Goal: Information Seeking & Learning: Learn about a topic

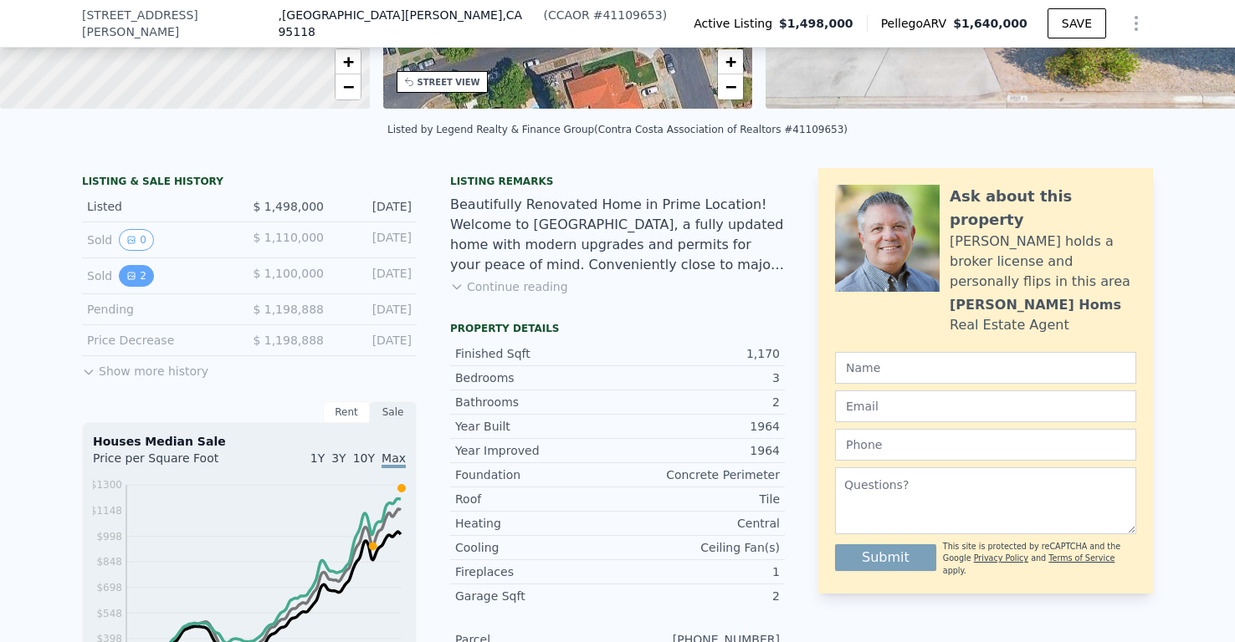
scroll to position [165, 0]
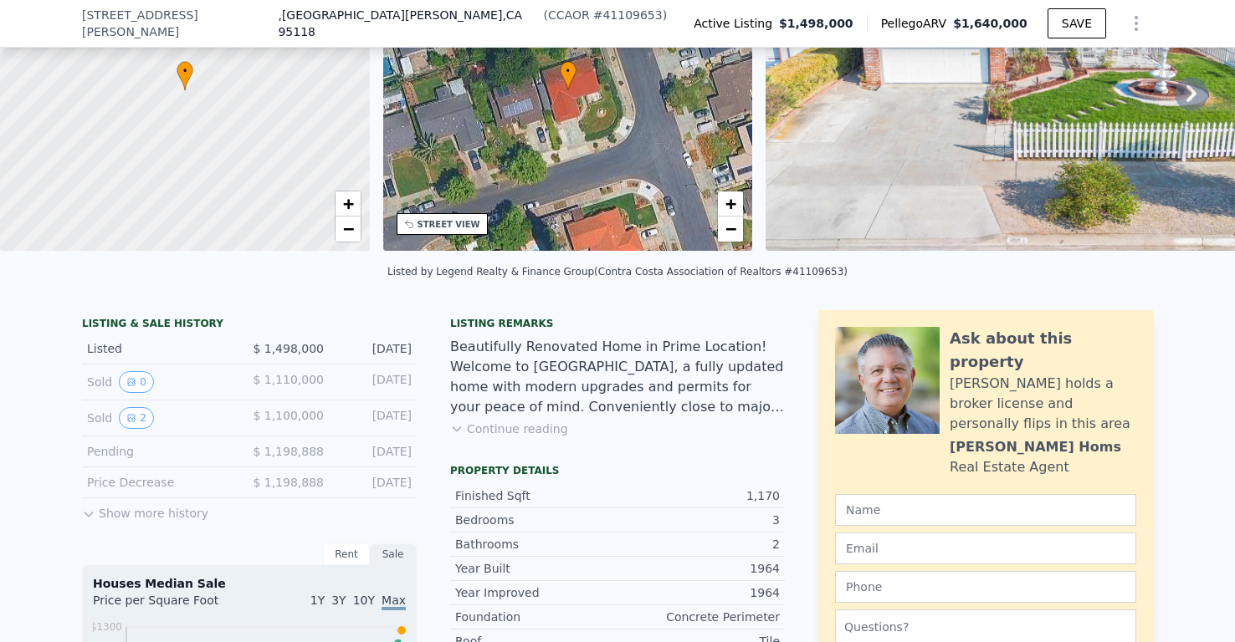
click at [202, 396] on div "Sold 0 $ 1,110,000 [DATE]" at bounding box center [249, 383] width 335 height 36
click at [141, 414] on button "2" at bounding box center [136, 418] width 35 height 22
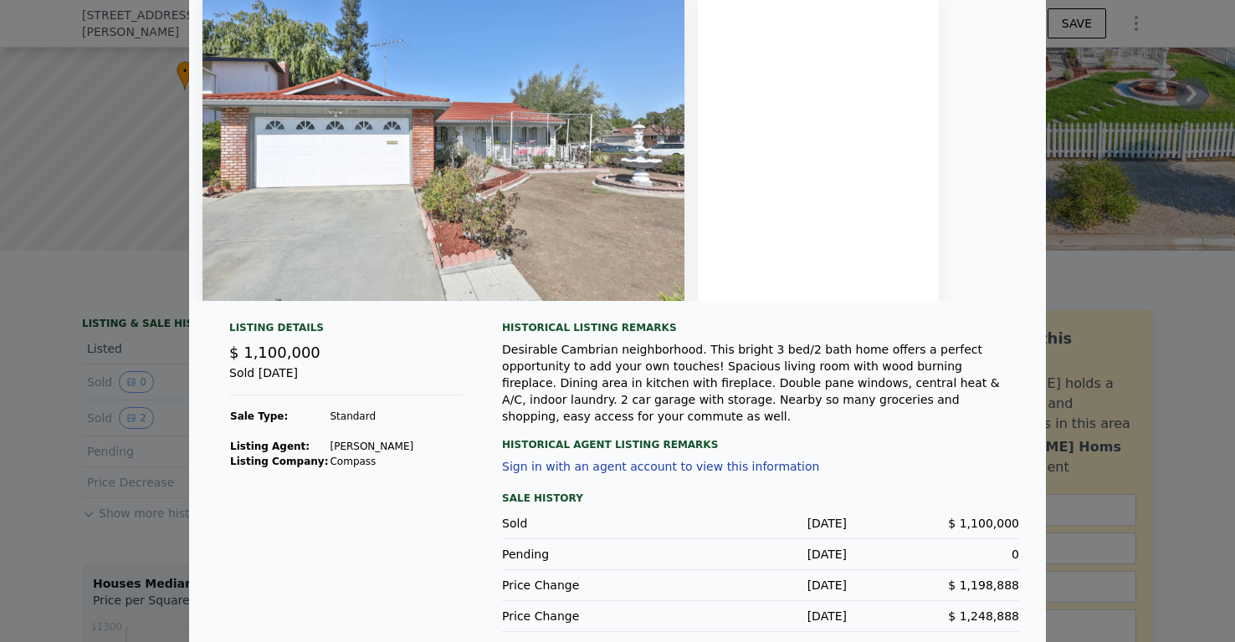
scroll to position [79, 0]
click at [102, 396] on div at bounding box center [617, 321] width 1235 height 642
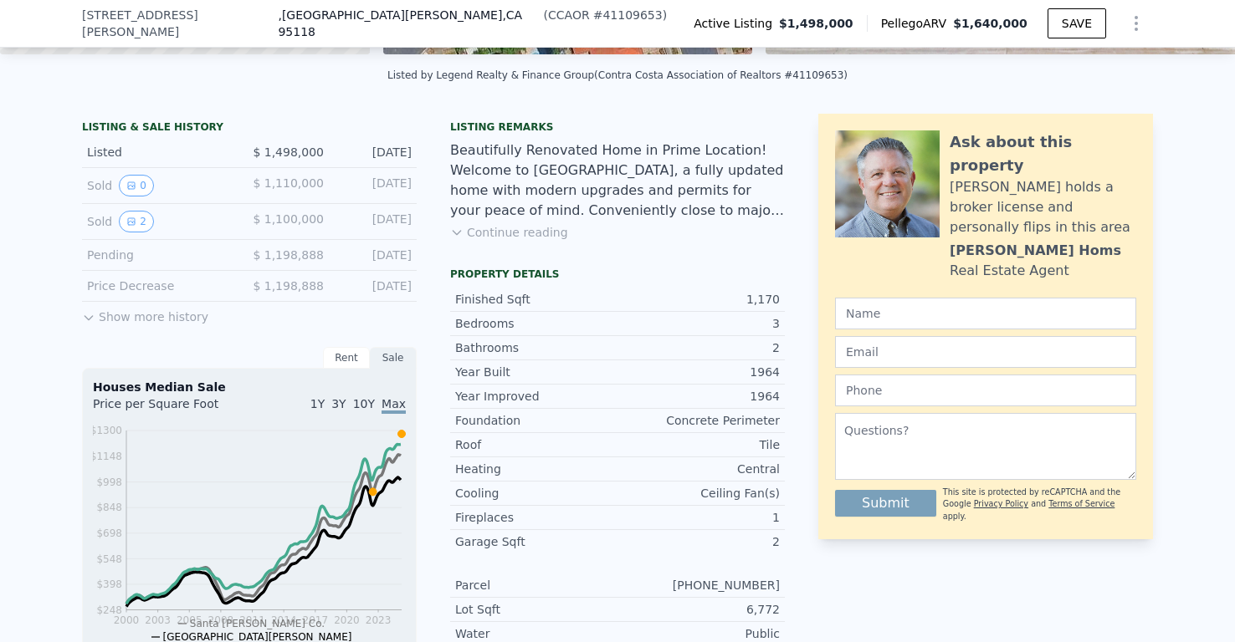
scroll to position [489, 0]
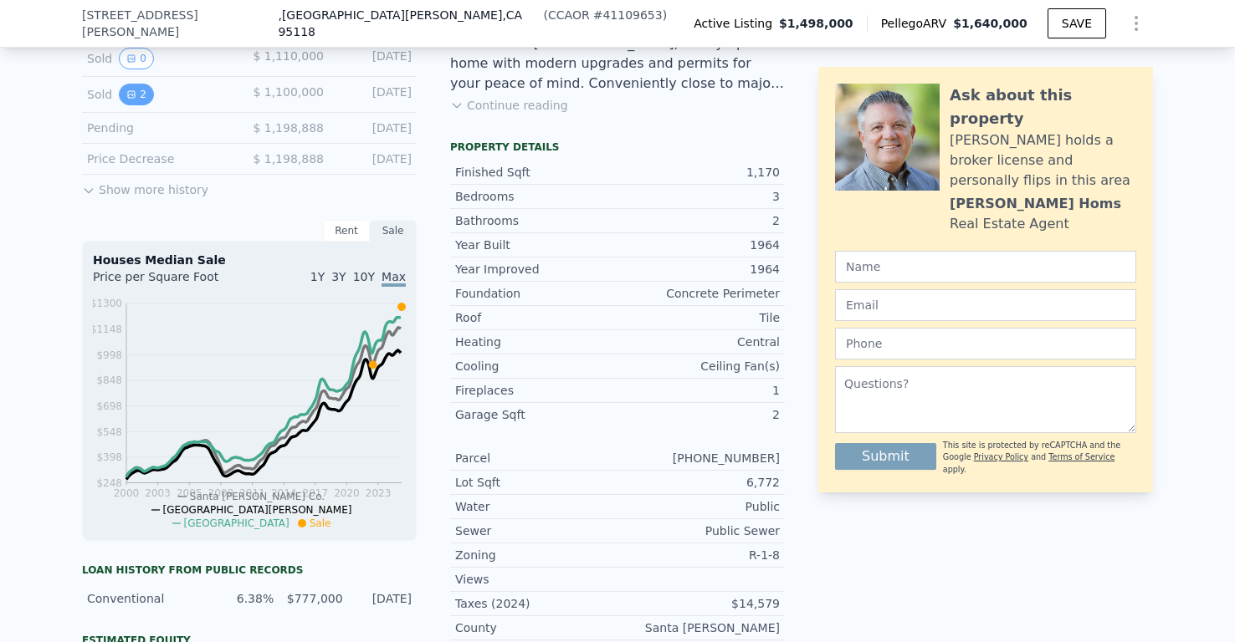
click at [126, 93] on icon "View historical data" at bounding box center [131, 95] width 10 height 10
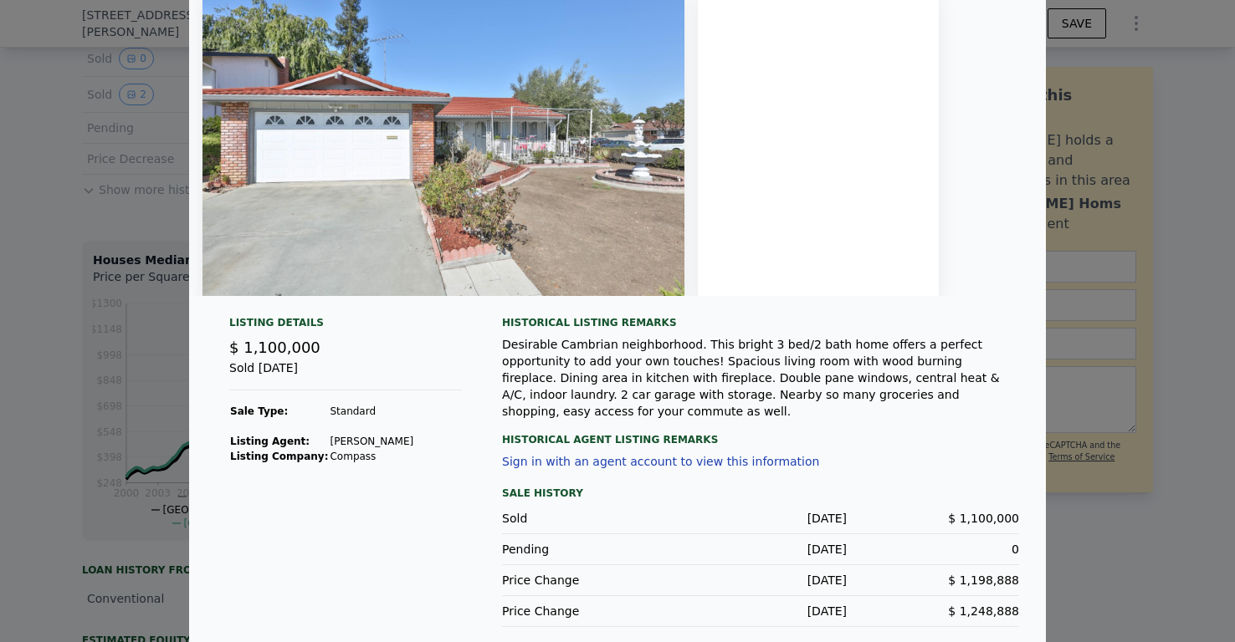
scroll to position [79, 0]
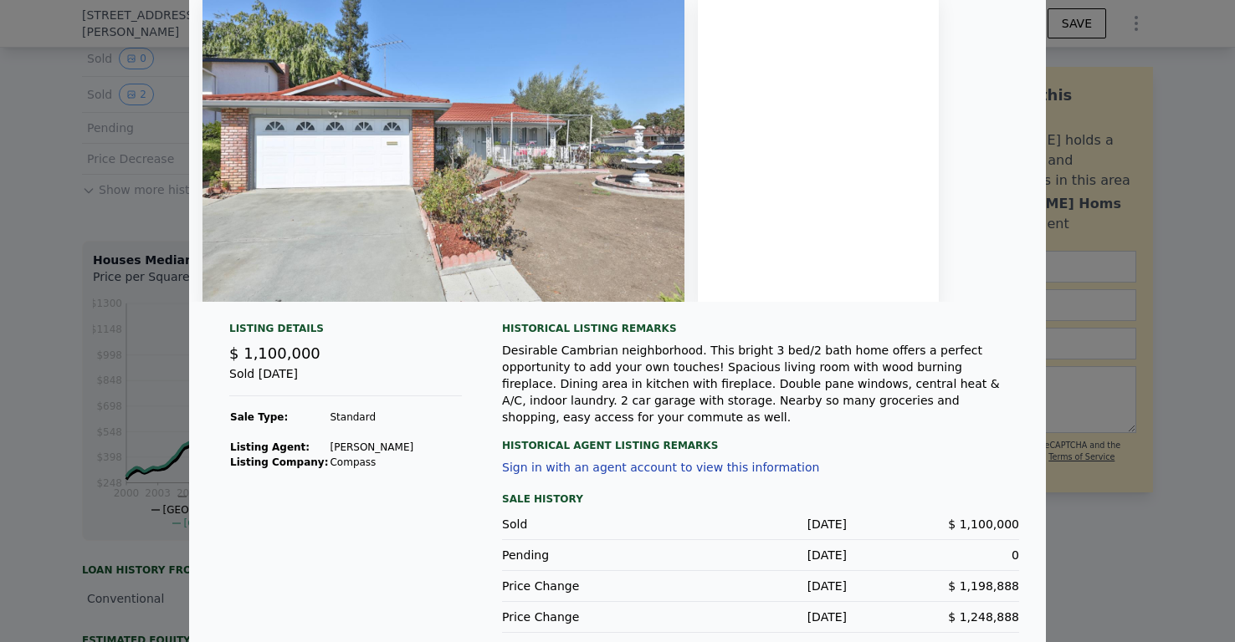
click at [90, 283] on div at bounding box center [617, 321] width 1235 height 642
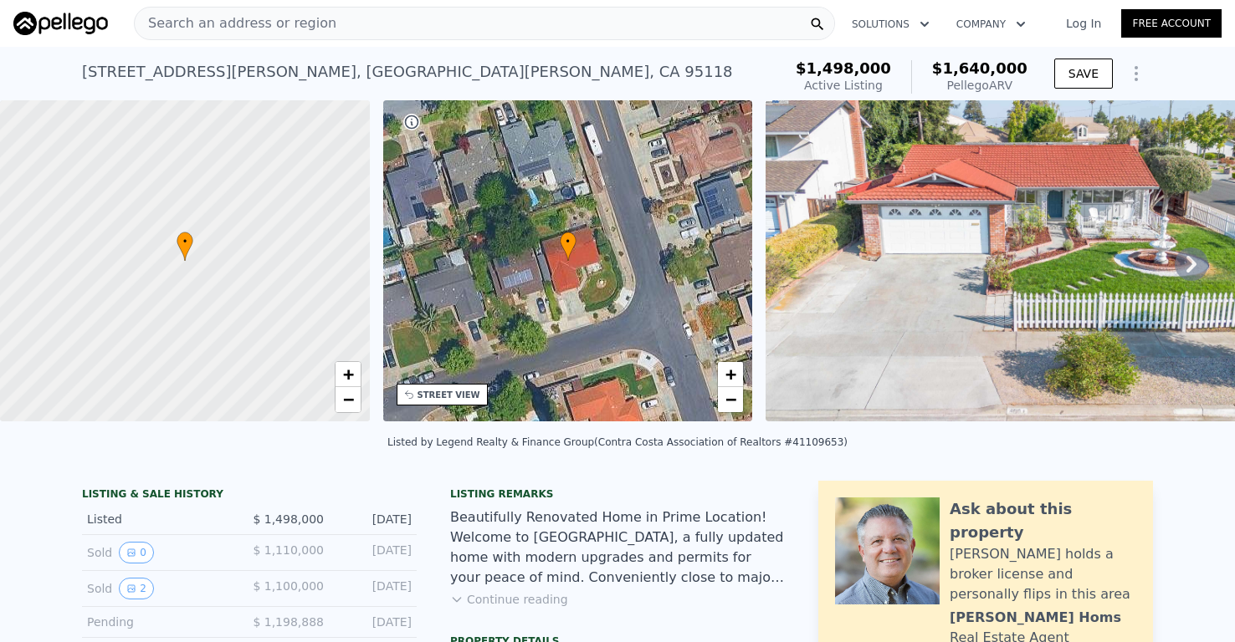
scroll to position [0, 0]
click at [852, 289] on img at bounding box center [1050, 260] width 570 height 321
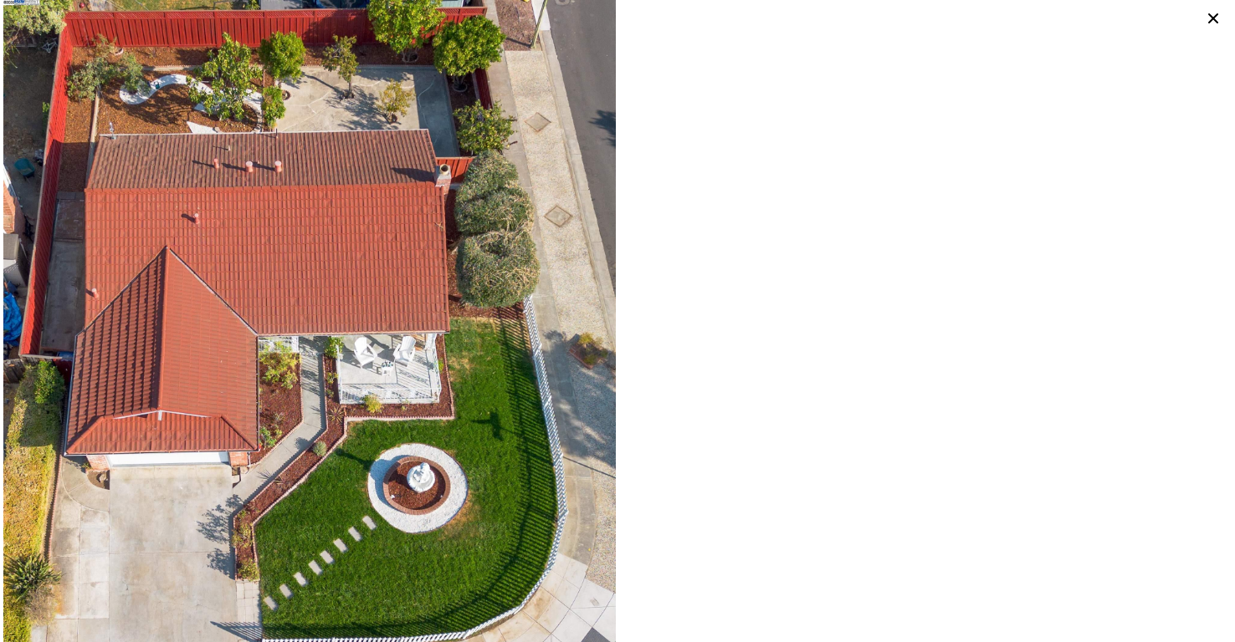
scroll to position [8465, 0]
click at [1215, 18] on icon at bounding box center [1213, 18] width 10 height 10
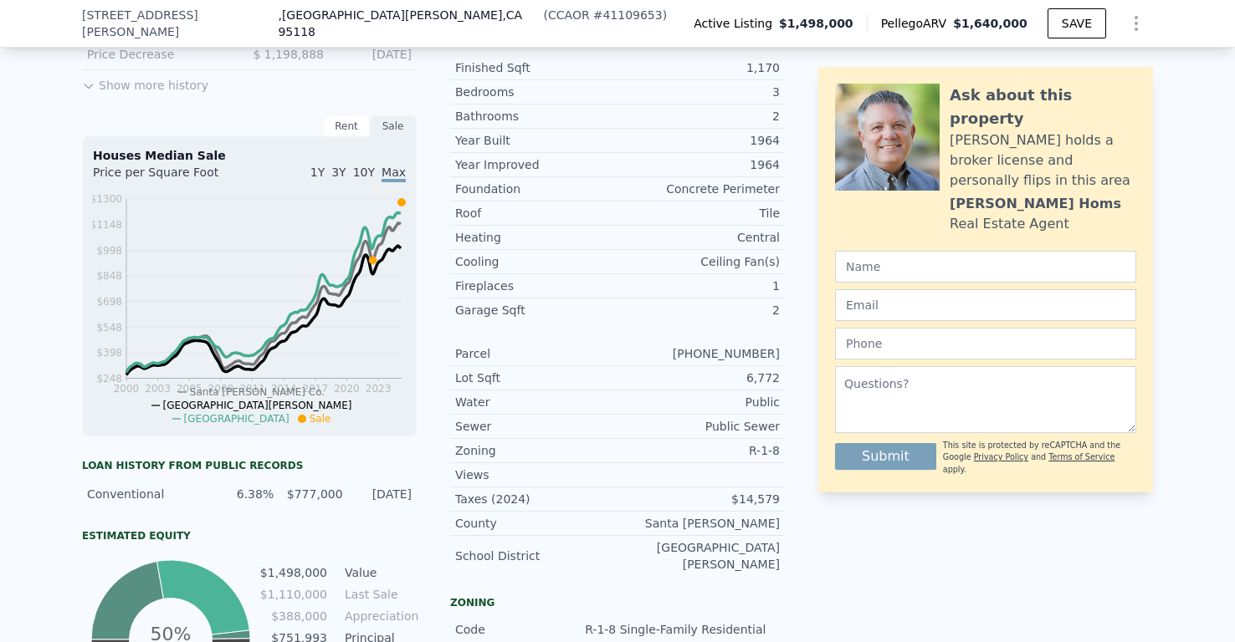
scroll to position [562, 0]
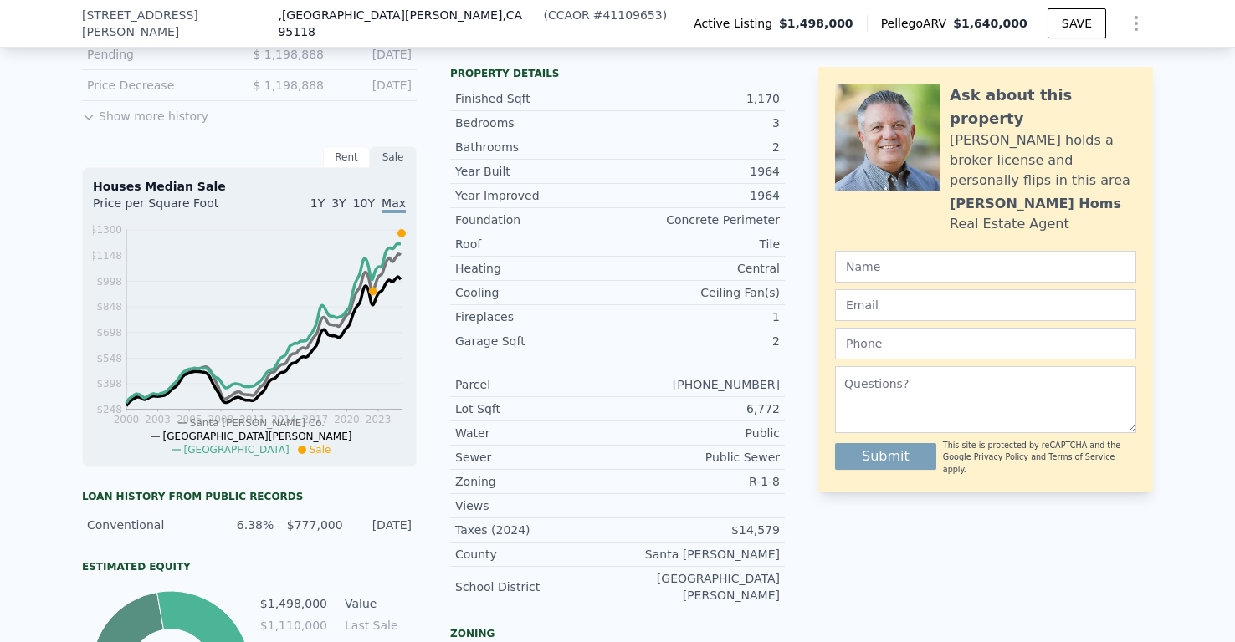
click at [729, 221] on div "Concrete Perimeter" at bounding box center [698, 220] width 162 height 17
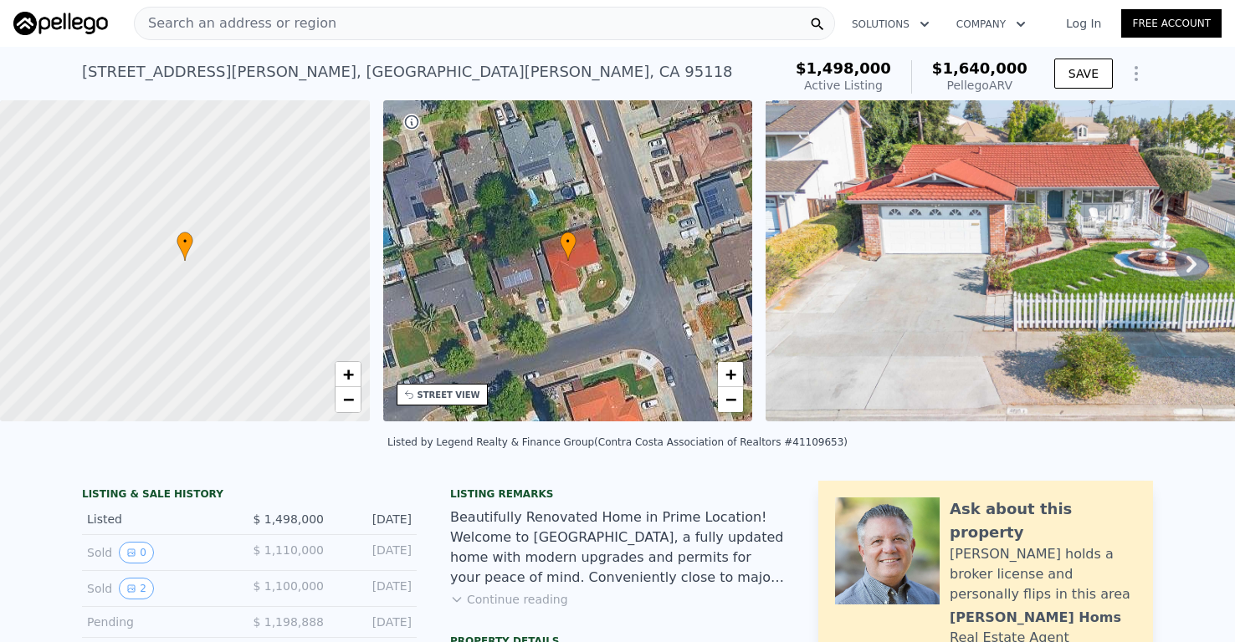
scroll to position [0, 0]
click at [336, 16] on div "Search an address or region" at bounding box center [484, 23] width 701 height 33
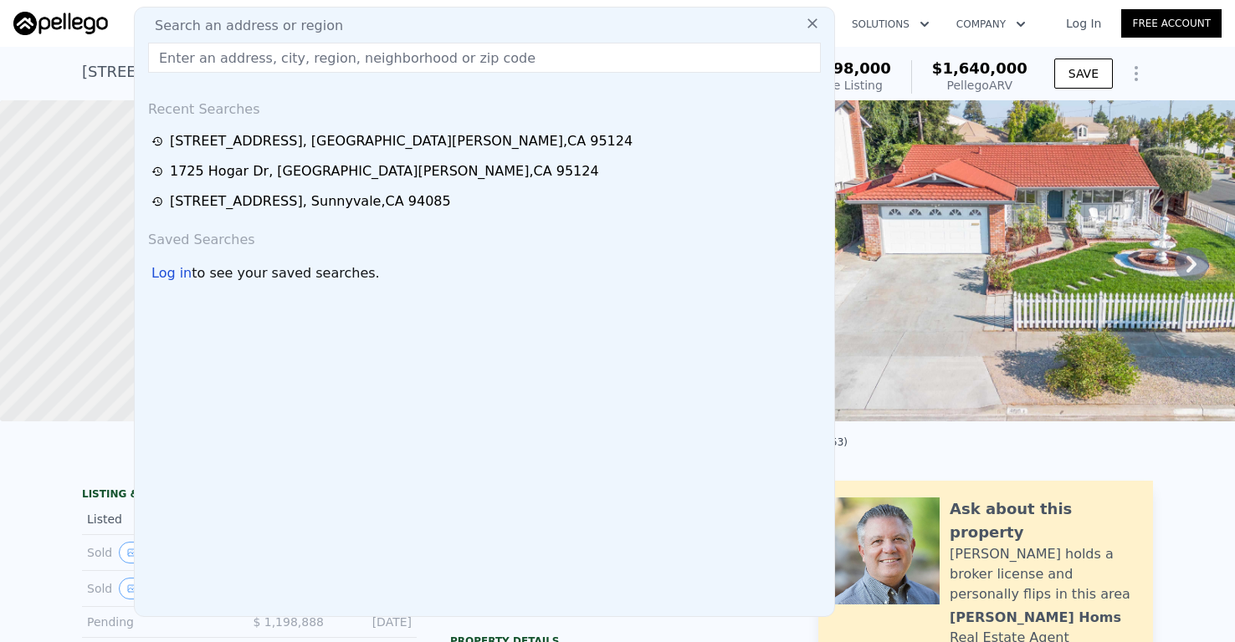
click at [277, 52] on input "text" at bounding box center [484, 58] width 673 height 30
paste input "1725 Hogar Dr"
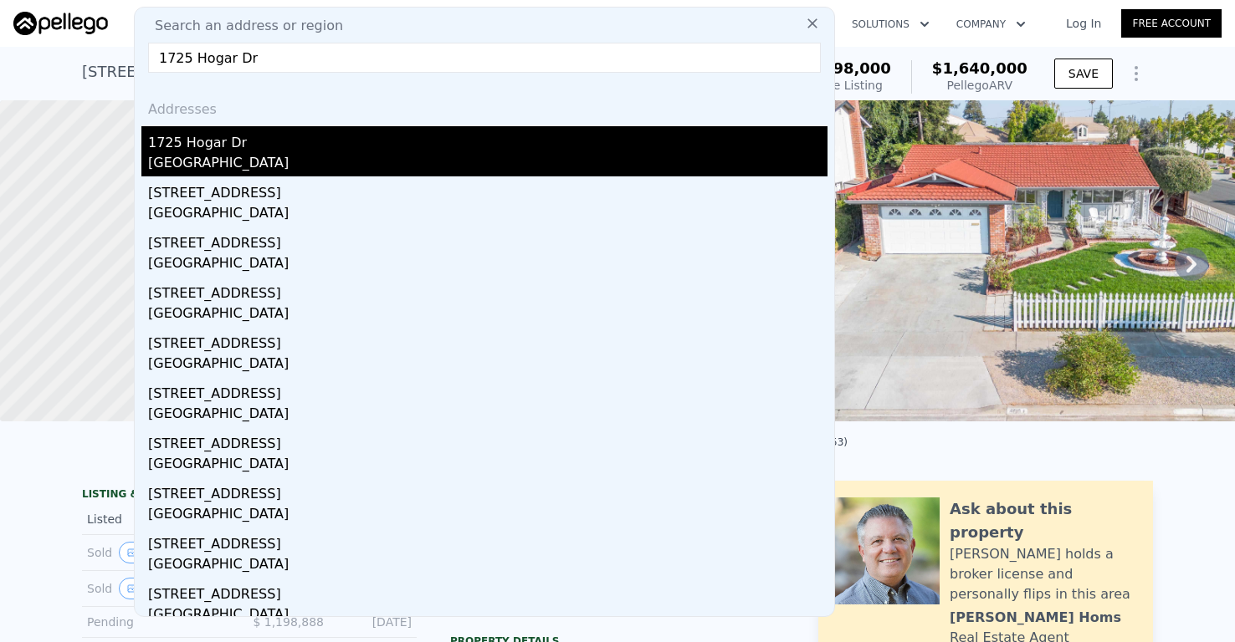
type input "1725 Hogar Dr"
click at [224, 141] on div "1725 Hogar Dr" at bounding box center [487, 139] width 679 height 27
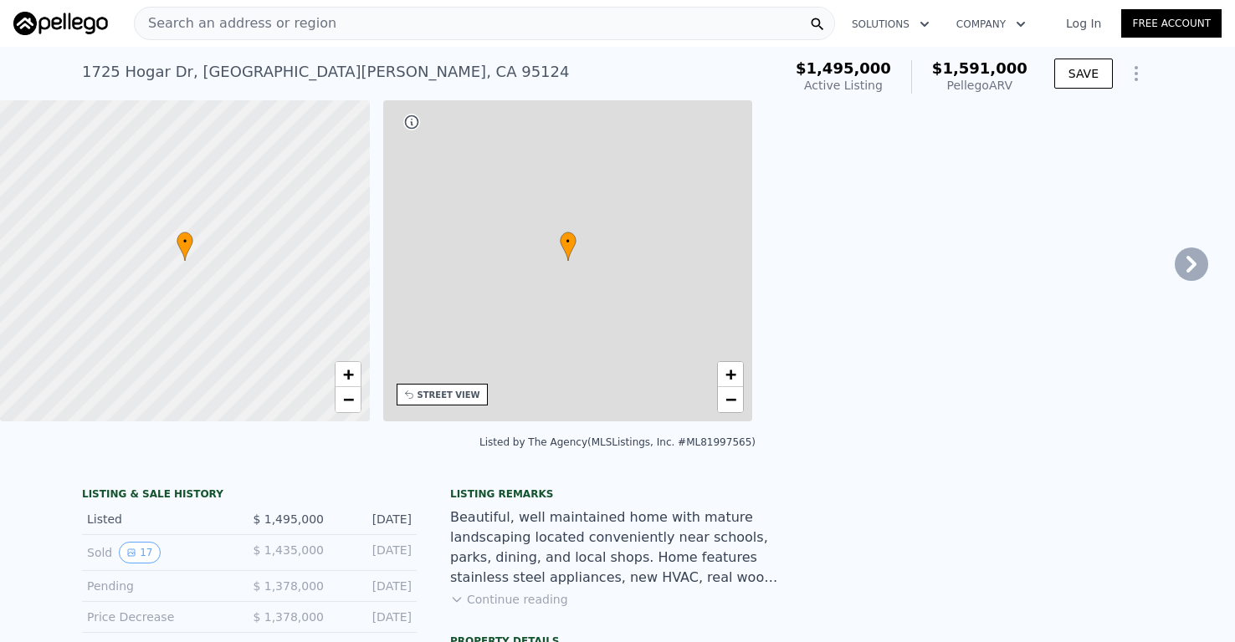
type input "1"
type input "2"
type input "1060"
type input "1646"
type input "4792"
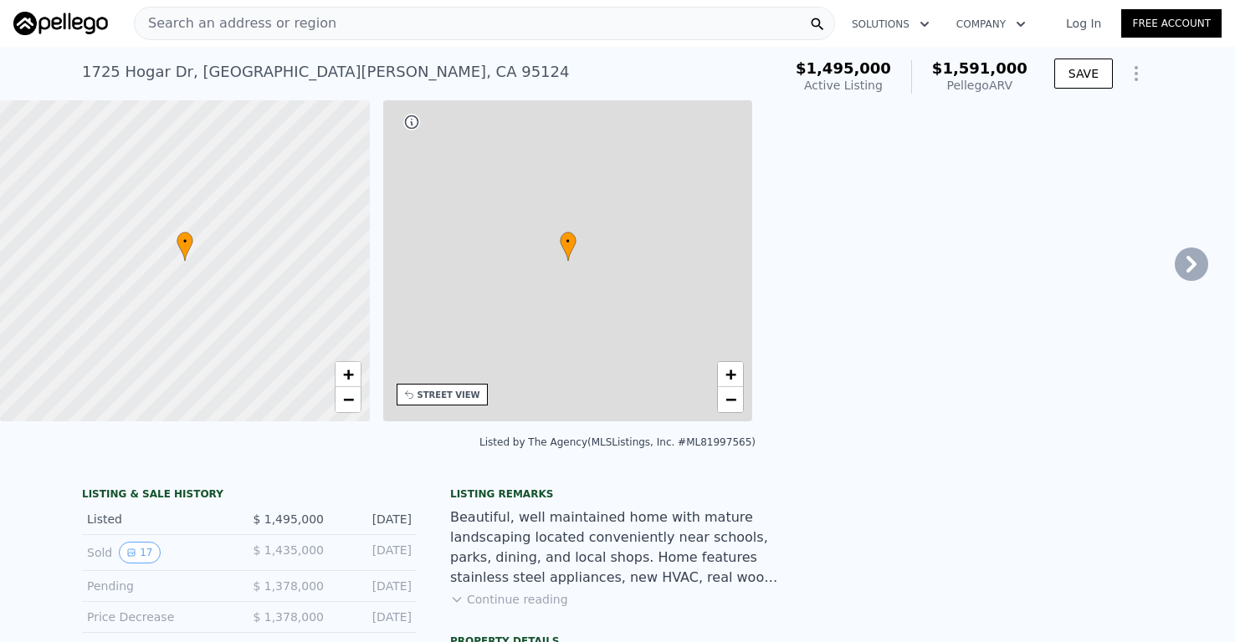
type input "8276"
type input "$ 1,591,000"
type input "-$ 132,911"
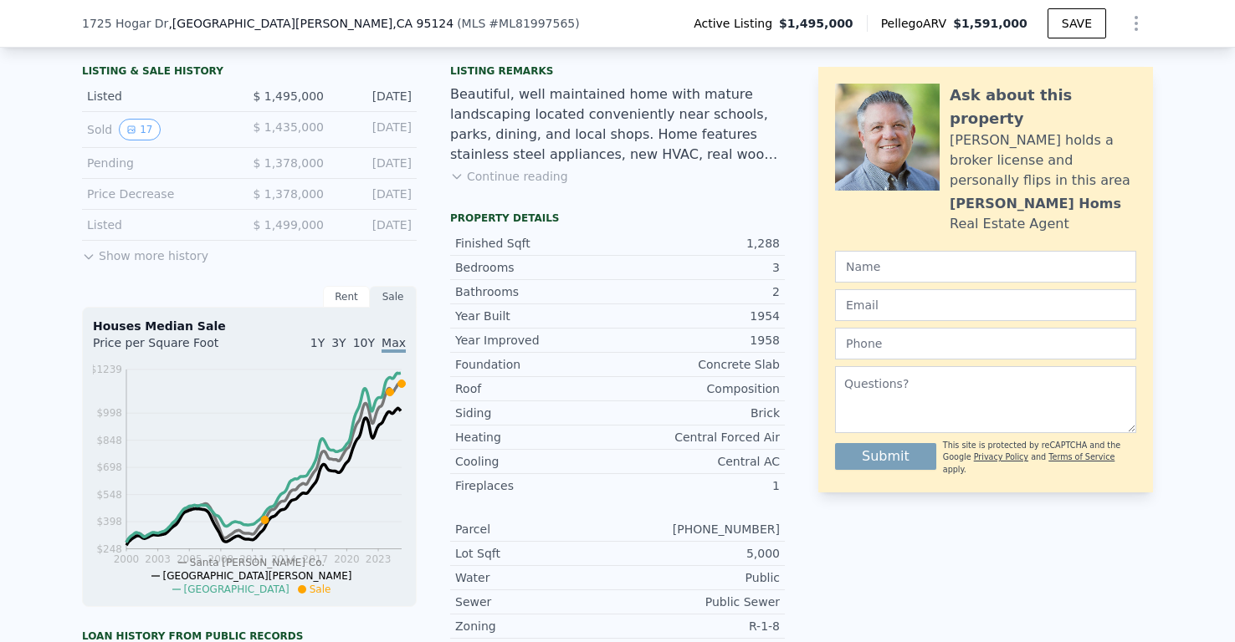
scroll to position [420, 0]
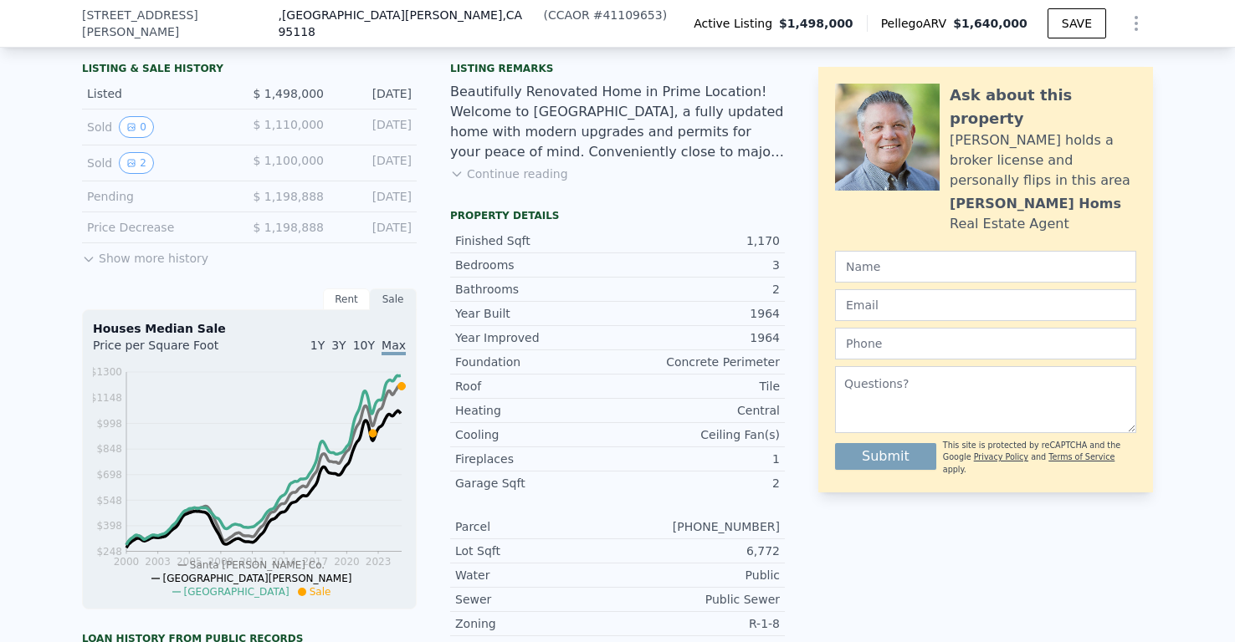
type input "$ 1,640,000"
type input "2"
type input "3"
type input "1188"
type input "1508"
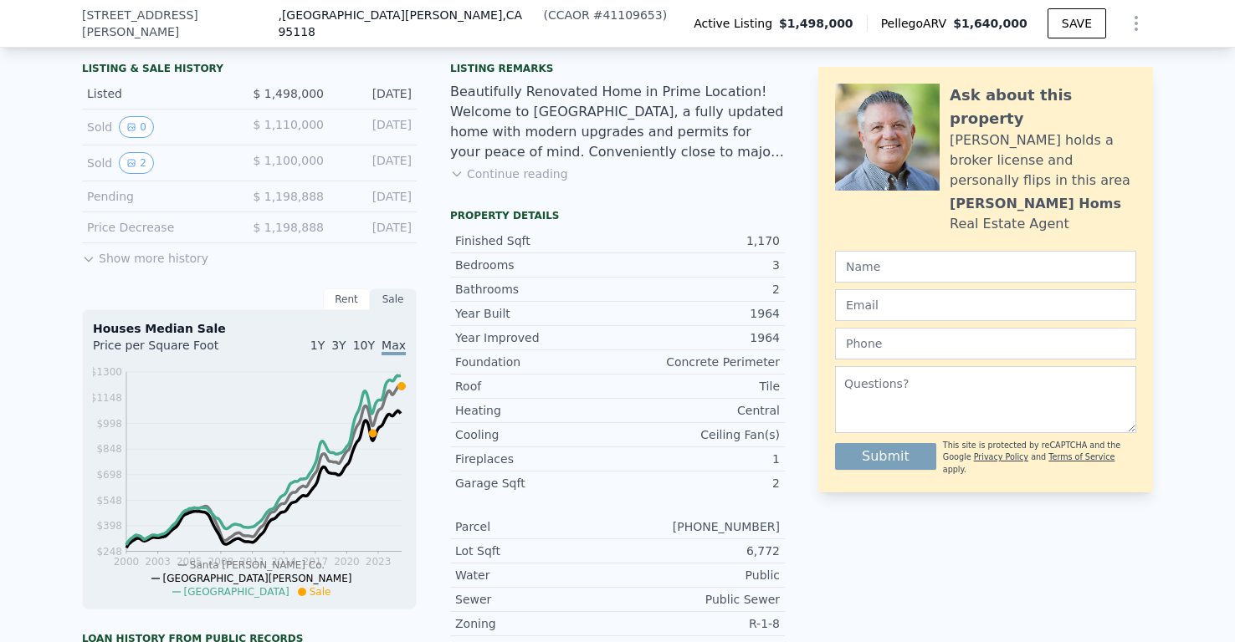
type input "5663"
type input "8512"
type input "-$ 93,618"
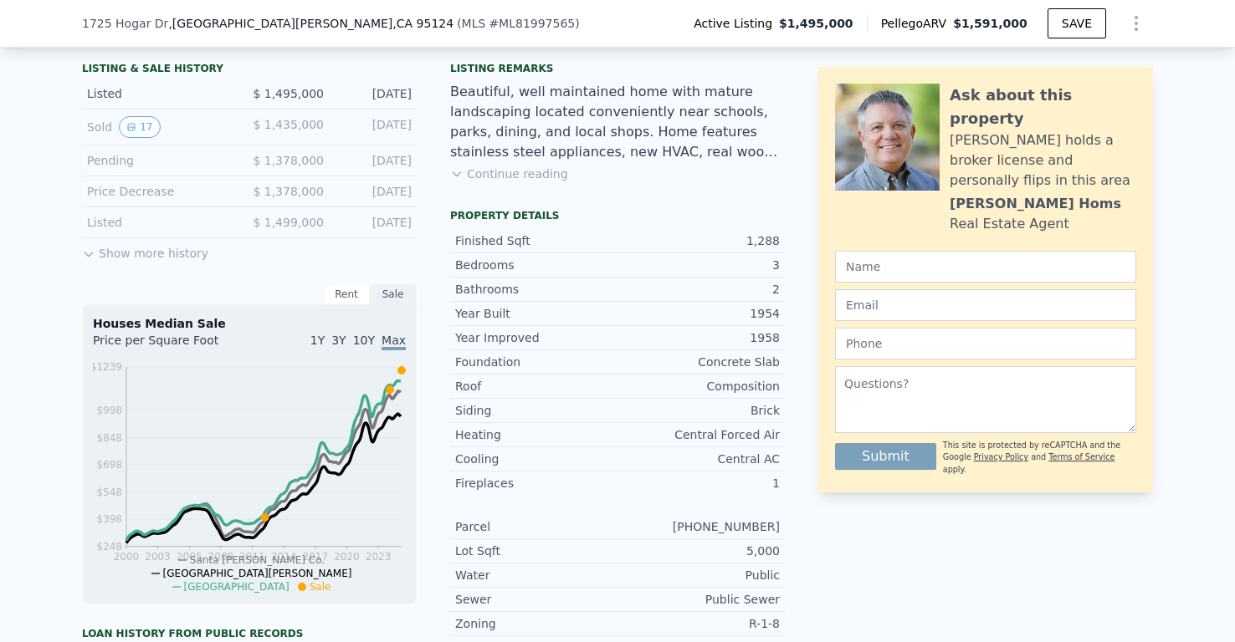
type input "$ 1,591,000"
type input "1"
type input "2"
type input "1060"
type input "1646"
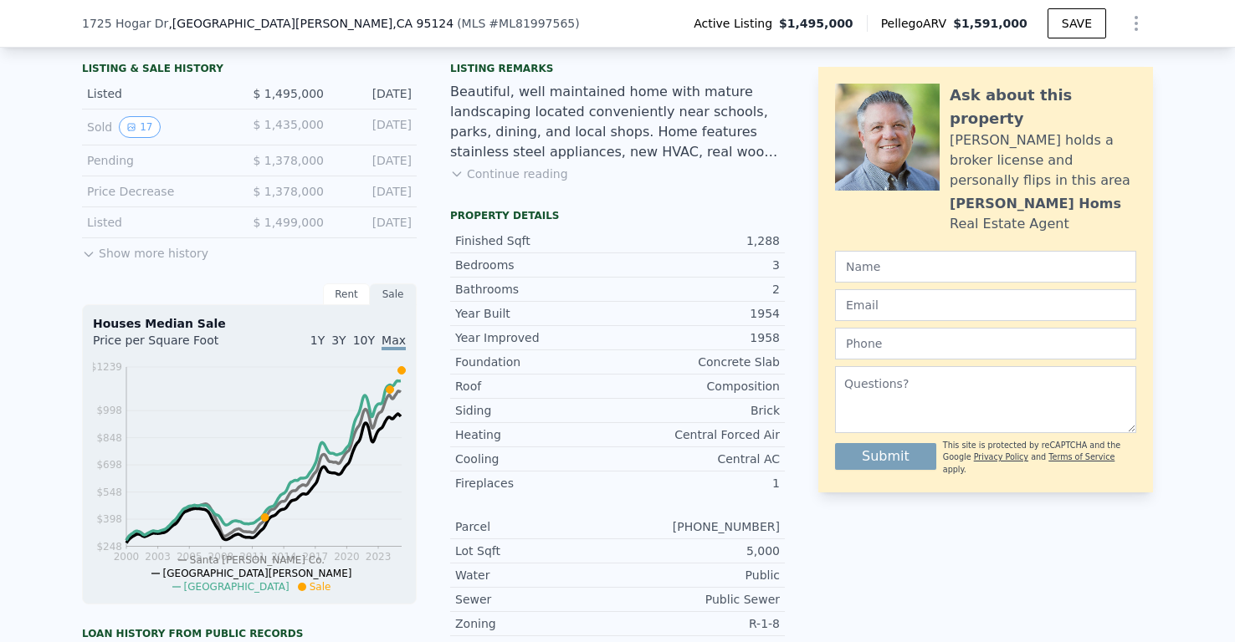
type input "4792"
type input "8276"
type input "-$ 132,911"
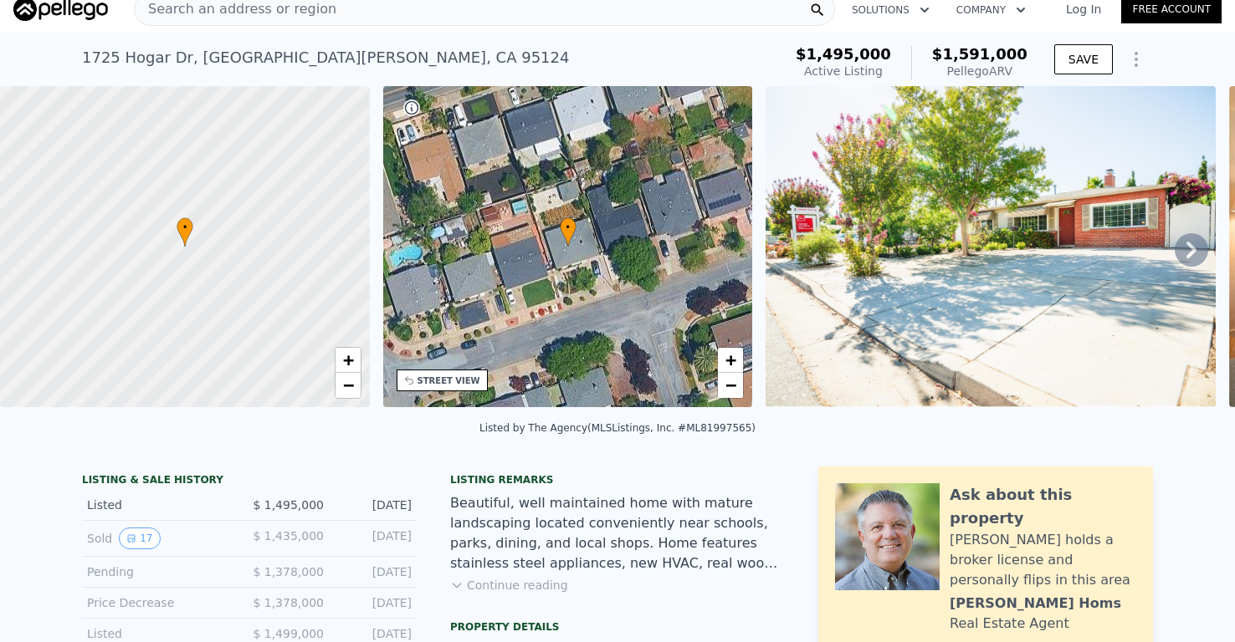
scroll to position [18, 0]
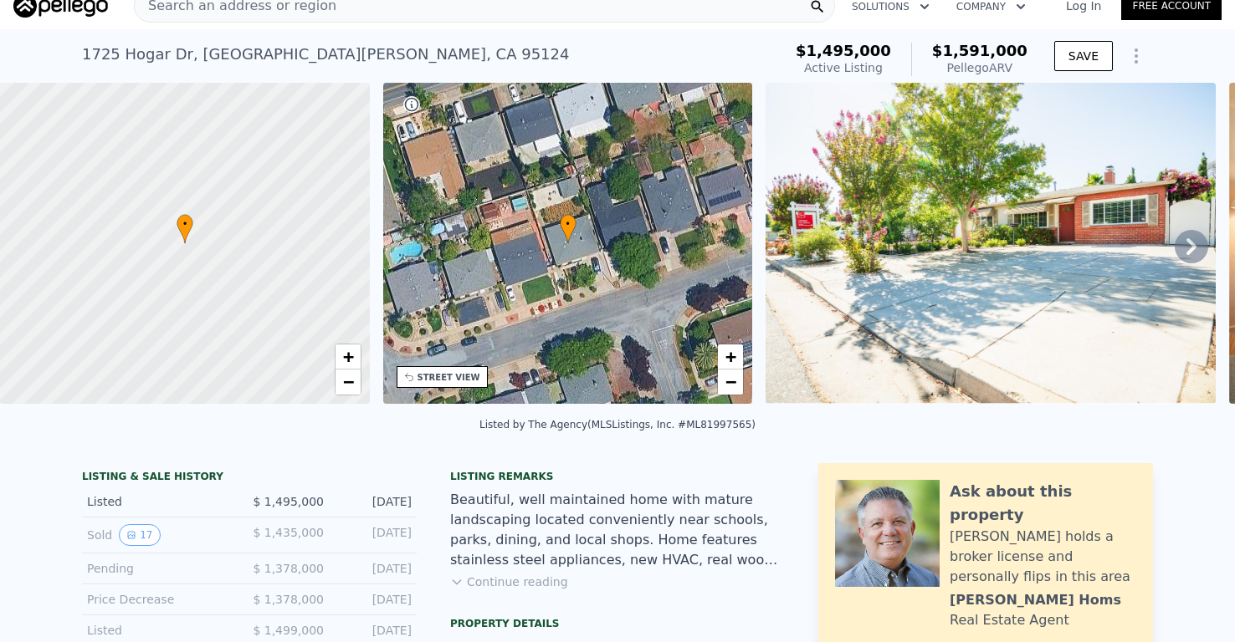
click at [581, 229] on div "• + −" at bounding box center [568, 243] width 370 height 321
click at [540, 159] on div "• + −" at bounding box center [568, 243] width 370 height 321
click at [1196, 248] on icon at bounding box center [1190, 246] width 33 height 33
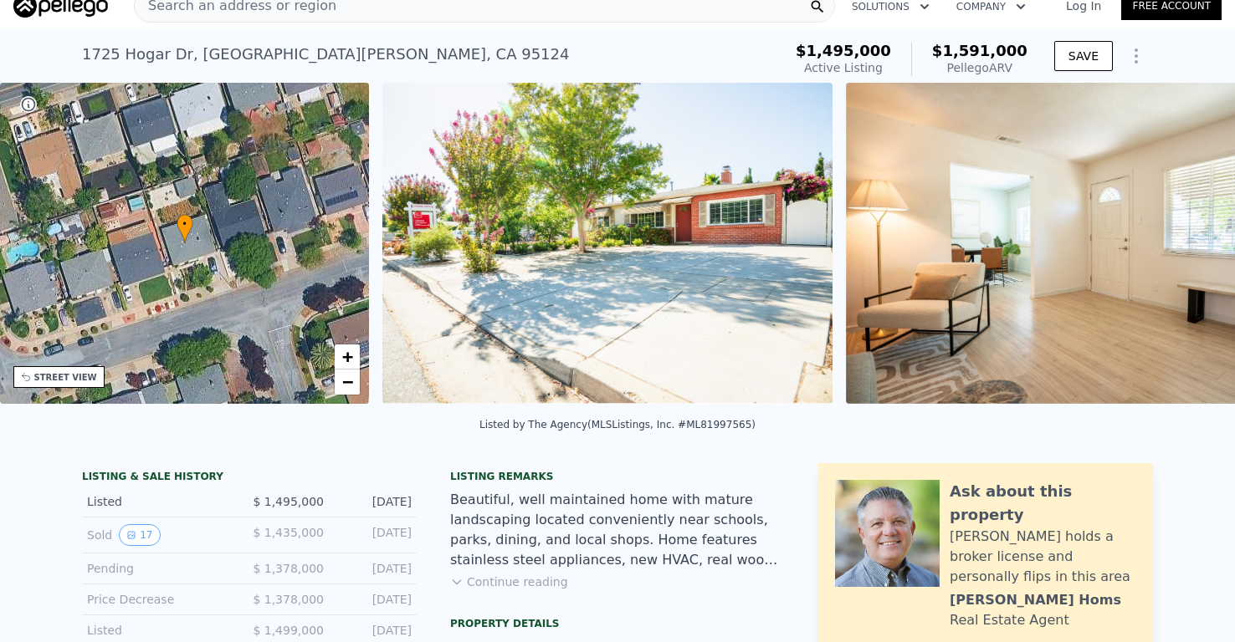
click at [1196, 248] on img at bounding box center [1070, 243] width 449 height 321
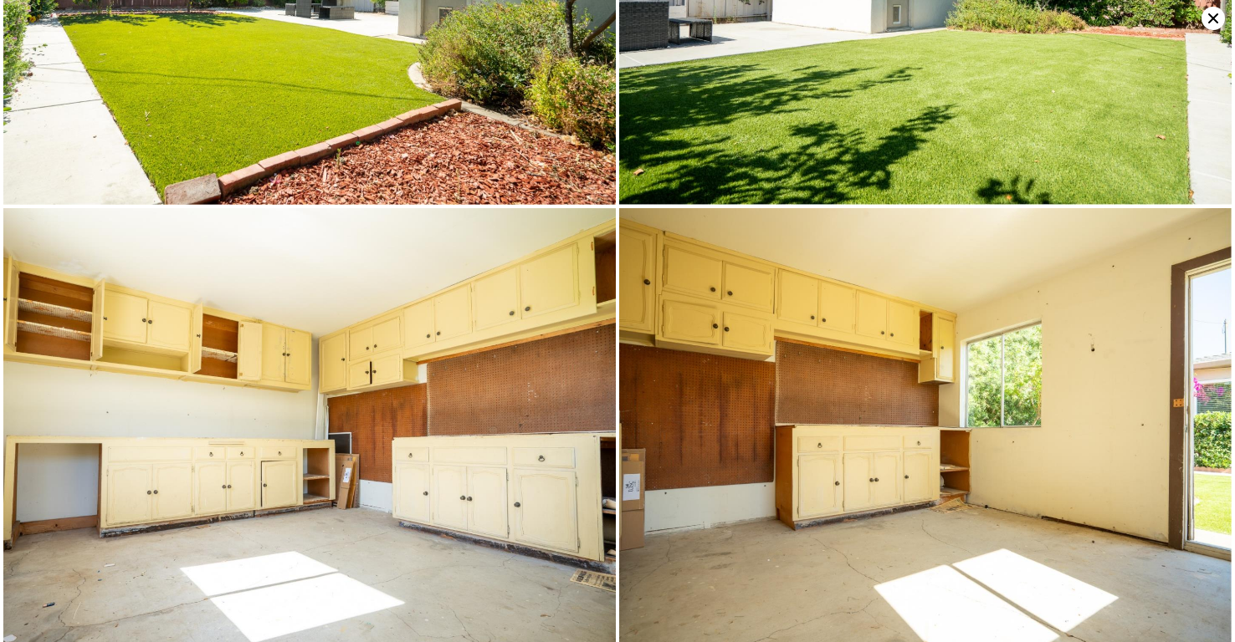
scroll to position [5086, 0]
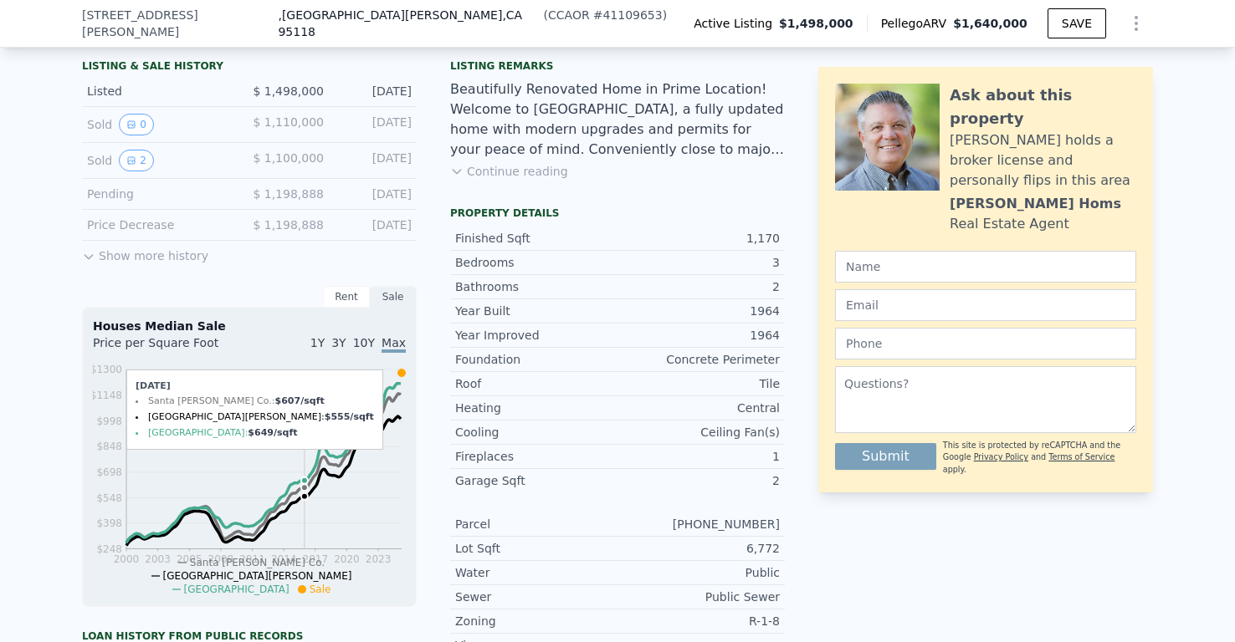
scroll to position [413, 0]
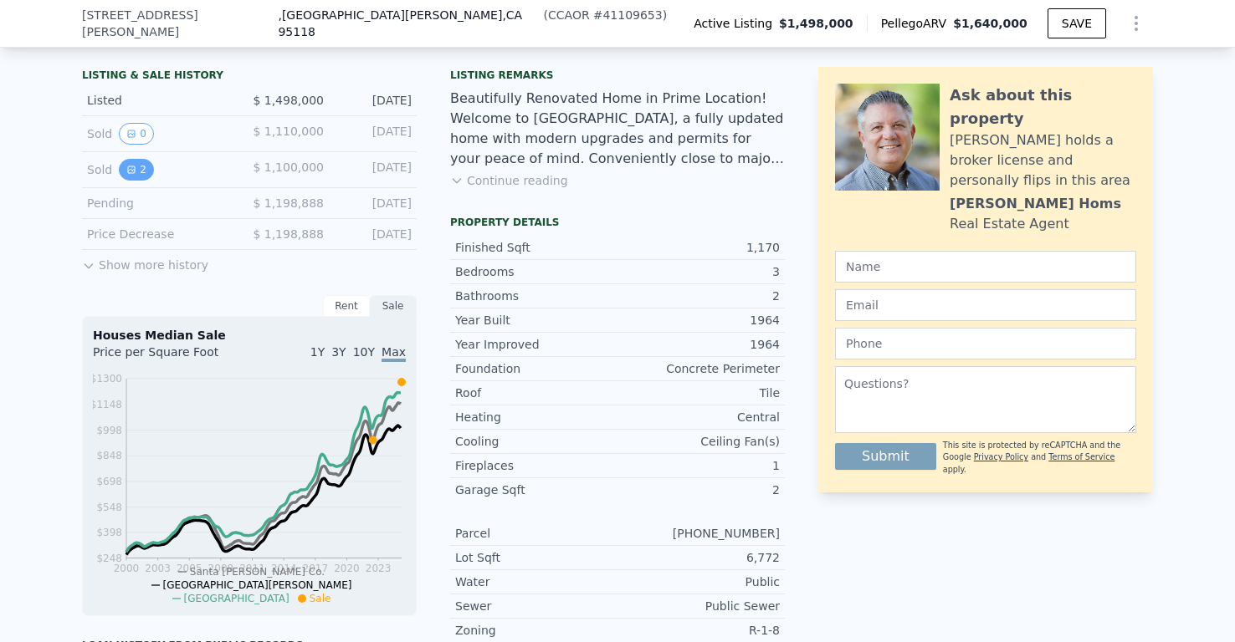
click at [141, 176] on button "2" at bounding box center [136, 170] width 35 height 22
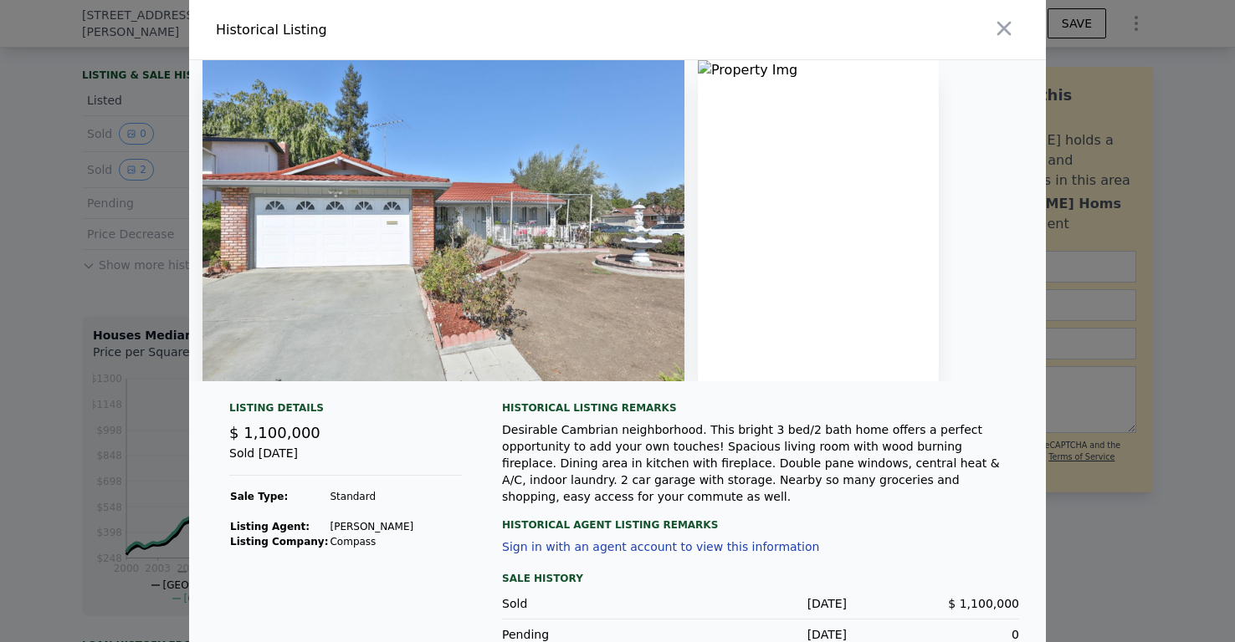
click at [66, 197] on div at bounding box center [617, 321] width 1235 height 642
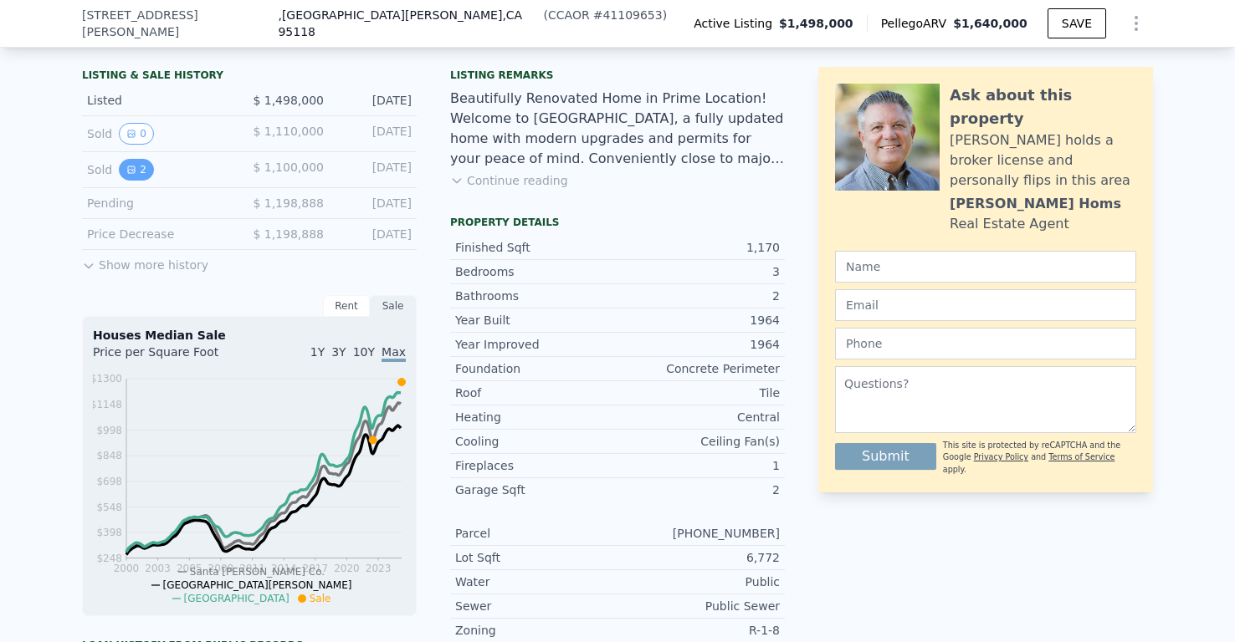
click at [130, 172] on icon "View historical data" at bounding box center [131, 169] width 7 height 7
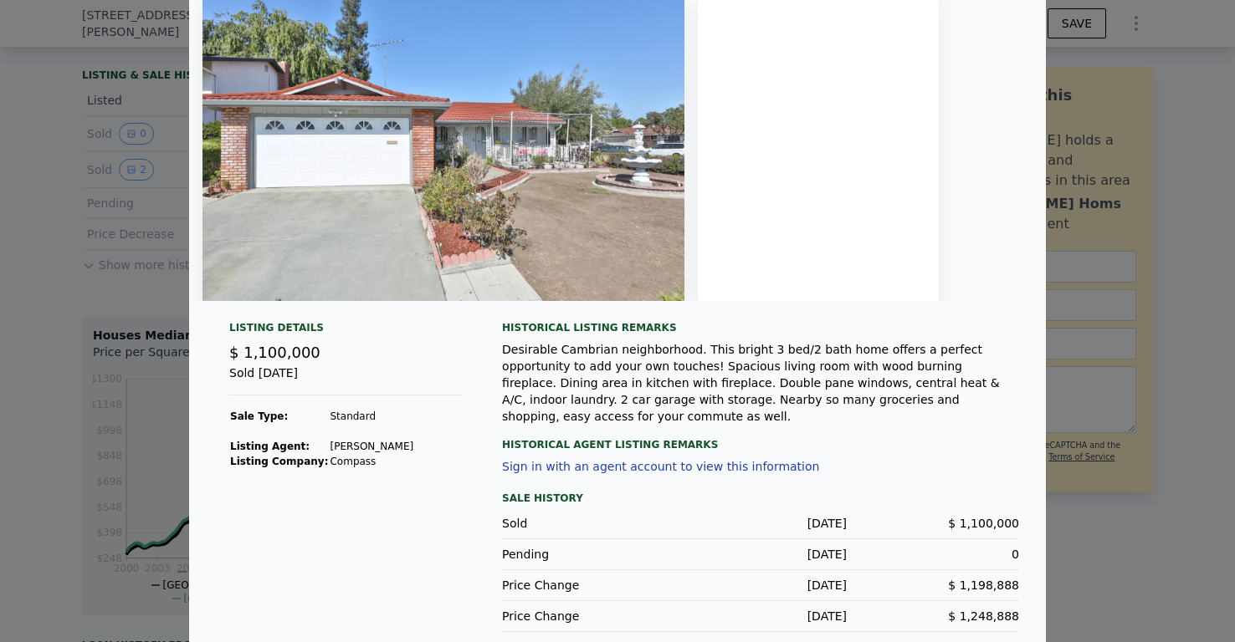
scroll to position [79, 0]
click at [124, 200] on div at bounding box center [617, 321] width 1235 height 642
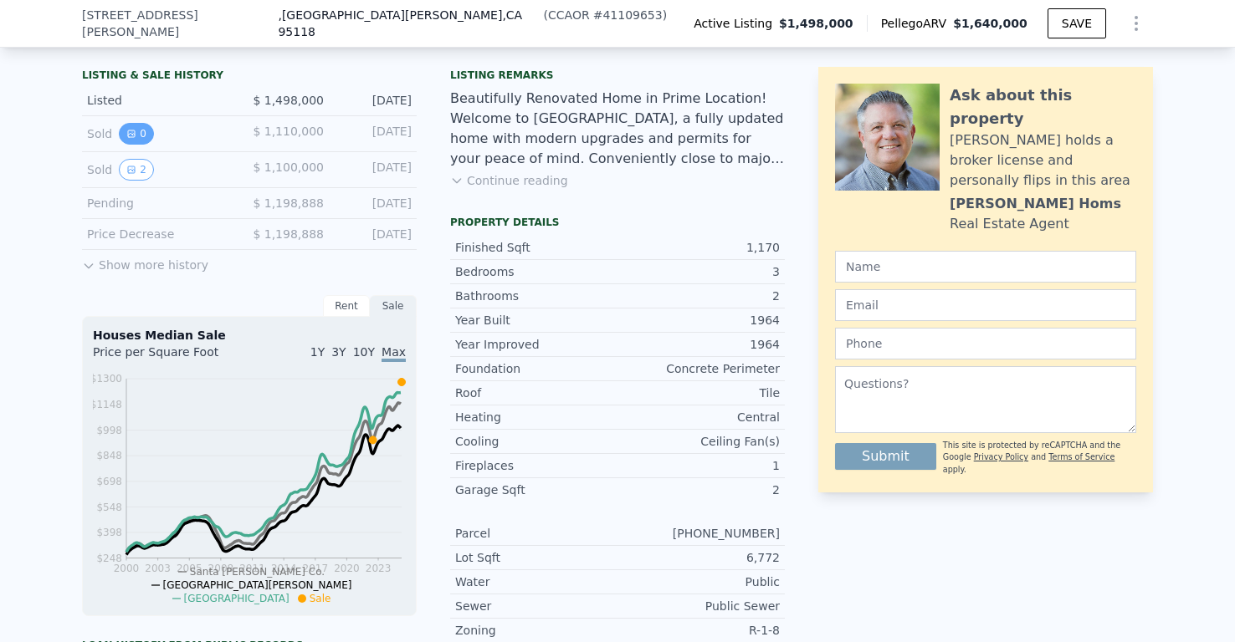
click at [134, 133] on icon "View historical data" at bounding box center [131, 133] width 7 height 7
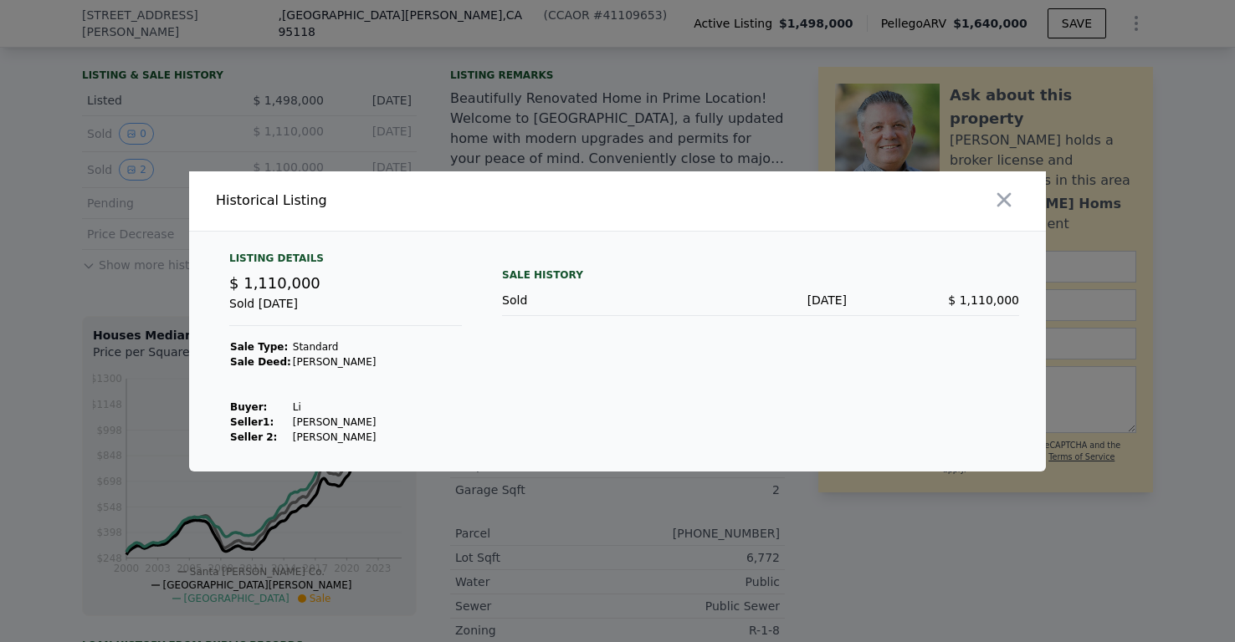
click at [102, 316] on div at bounding box center [617, 321] width 1235 height 642
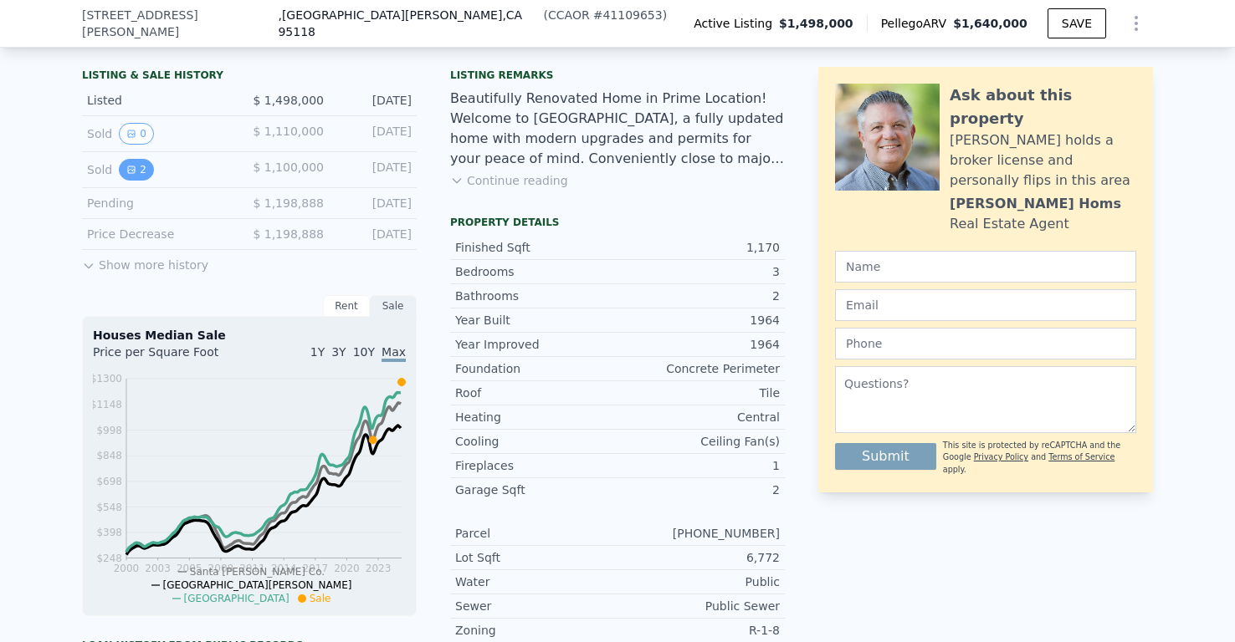
click at [136, 176] on button "2" at bounding box center [136, 170] width 35 height 22
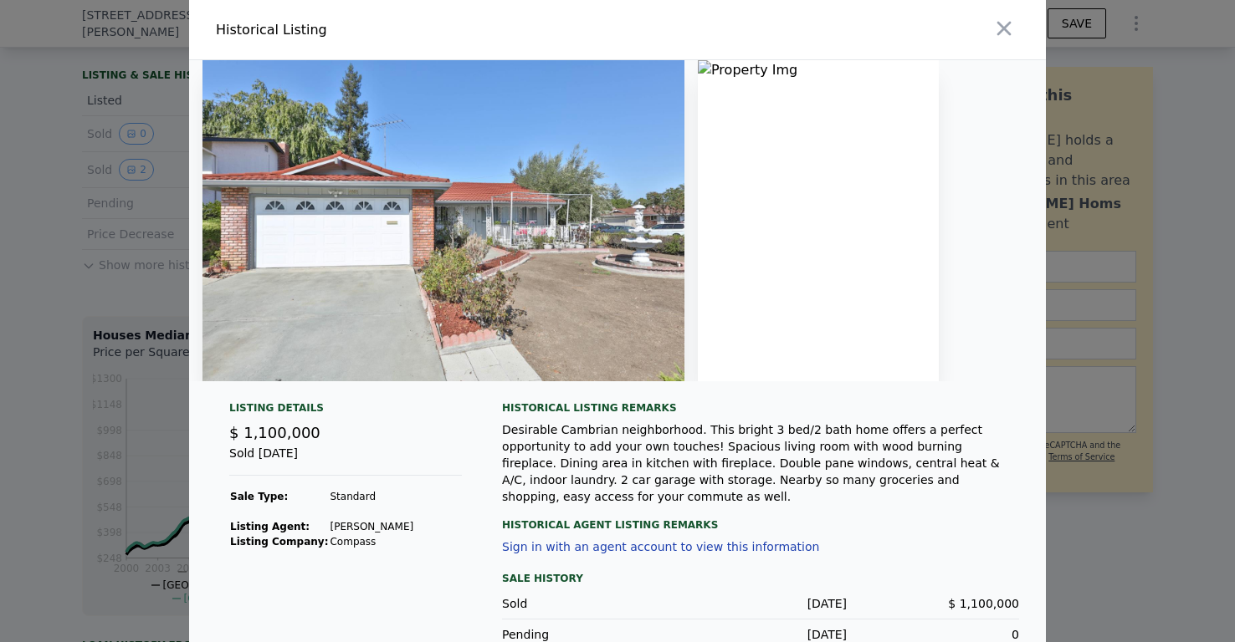
click at [63, 234] on div at bounding box center [617, 321] width 1235 height 642
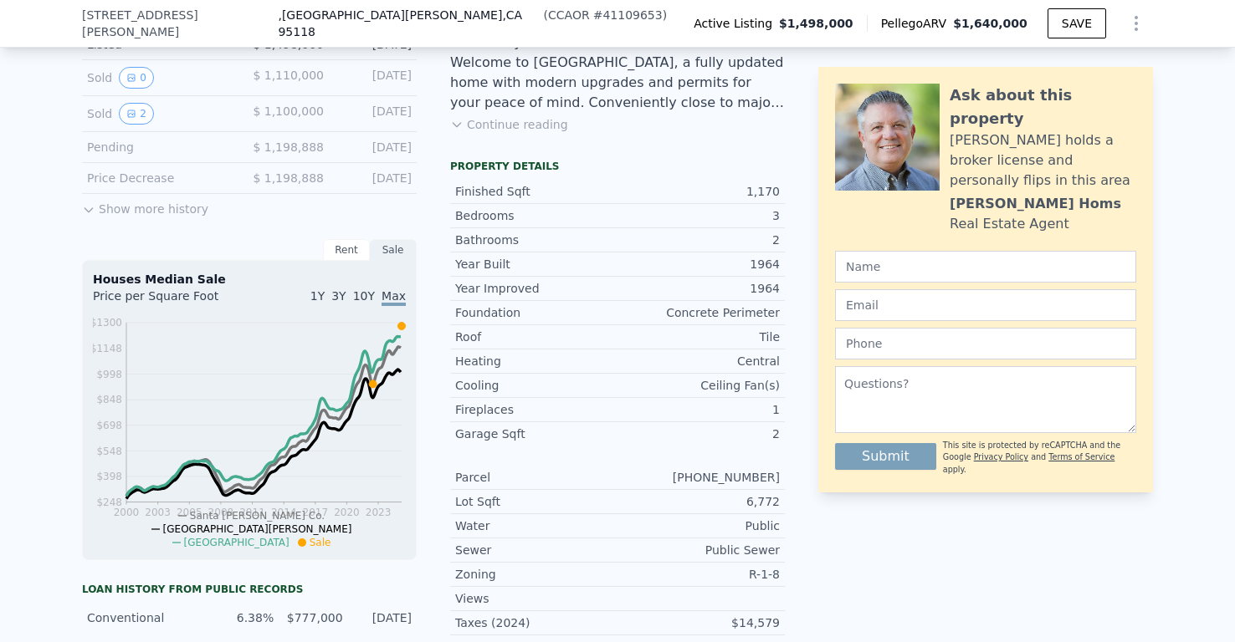
scroll to position [150, 0]
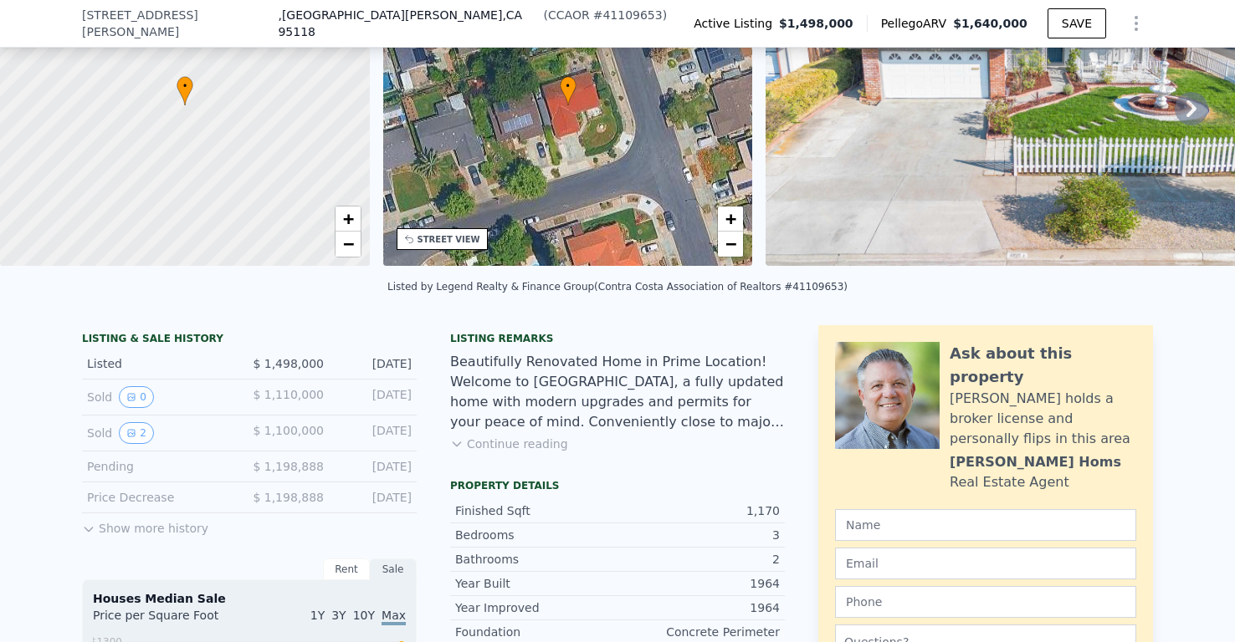
click at [95, 24] on span "[STREET_ADDRESS][PERSON_NAME]" at bounding box center [180, 23] width 196 height 33
drag, startPoint x: 95, startPoint y: 24, endPoint x: 158, endPoint y: 24, distance: 63.6
click at [158, 24] on span "[STREET_ADDRESS][PERSON_NAME]" at bounding box center [180, 23] width 196 height 33
copy span "4001 Ross Park"
